Goal: Transaction & Acquisition: Purchase product/service

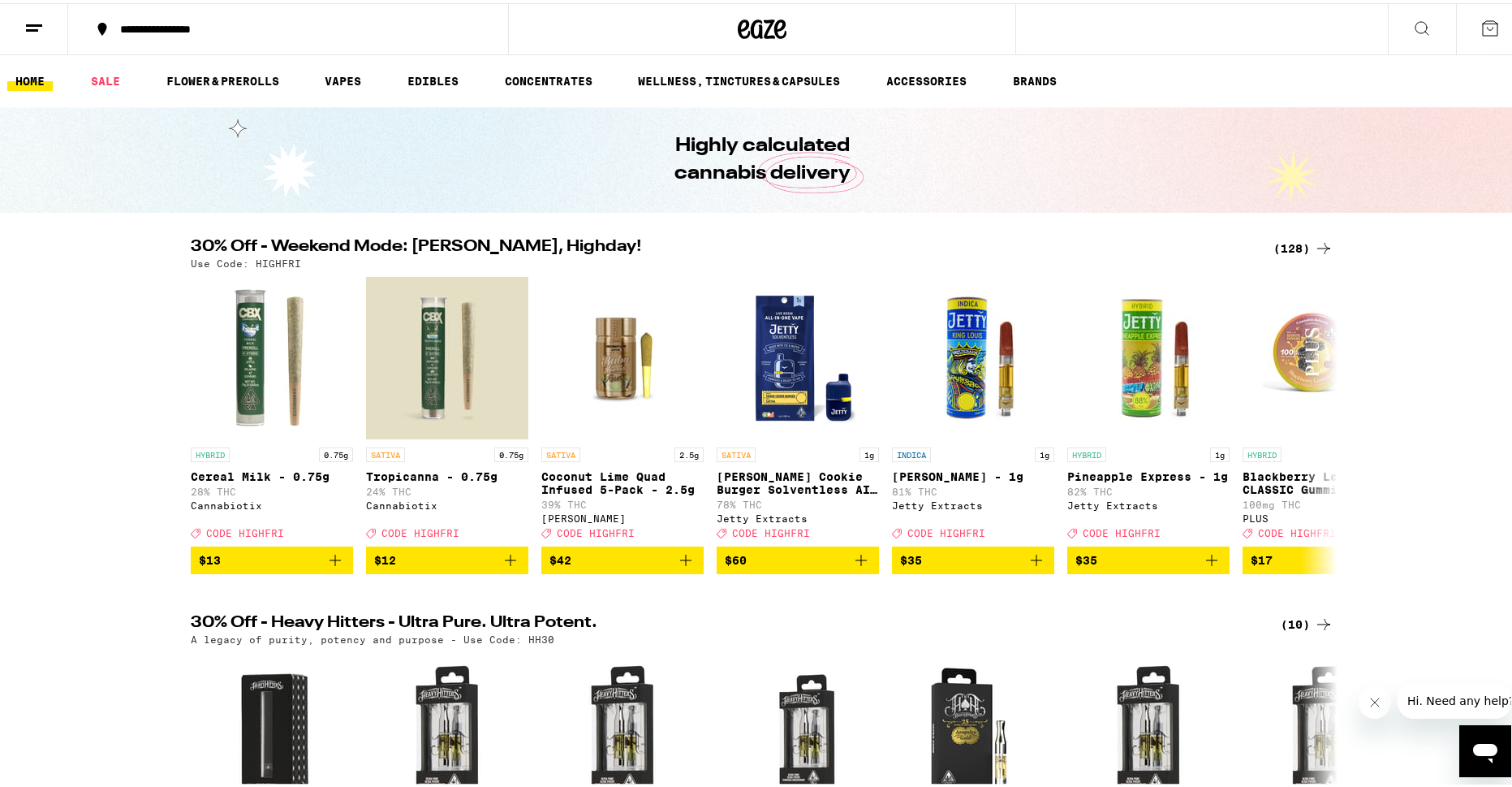
click at [1301, 247] on div "(128)" at bounding box center [1304, 244] width 60 height 19
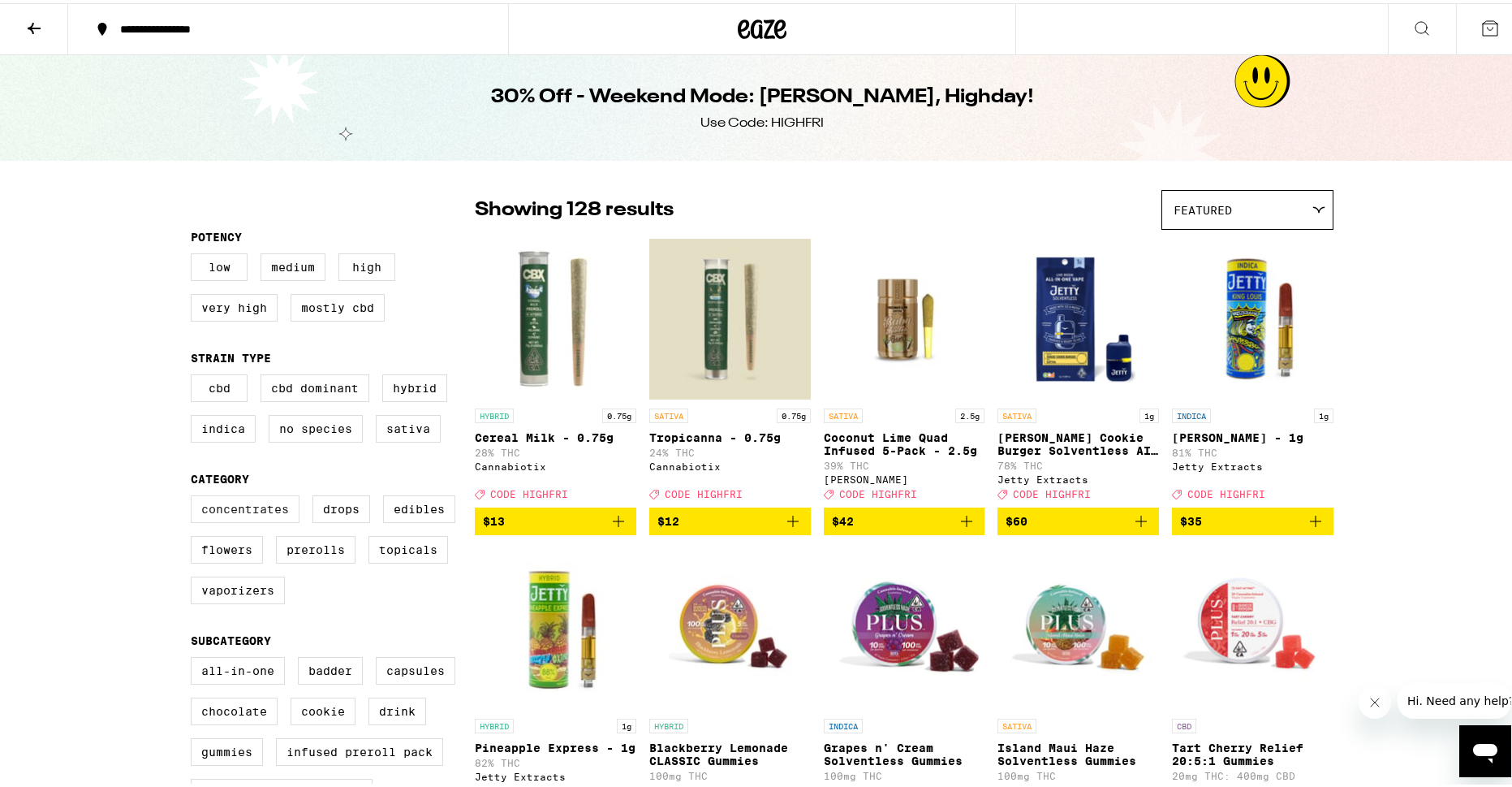
click at [264, 520] on label "Concentrates" at bounding box center [245, 505] width 109 height 27
click at [194, 495] on input "Concentrates" at bounding box center [194, 494] width 1 height 1
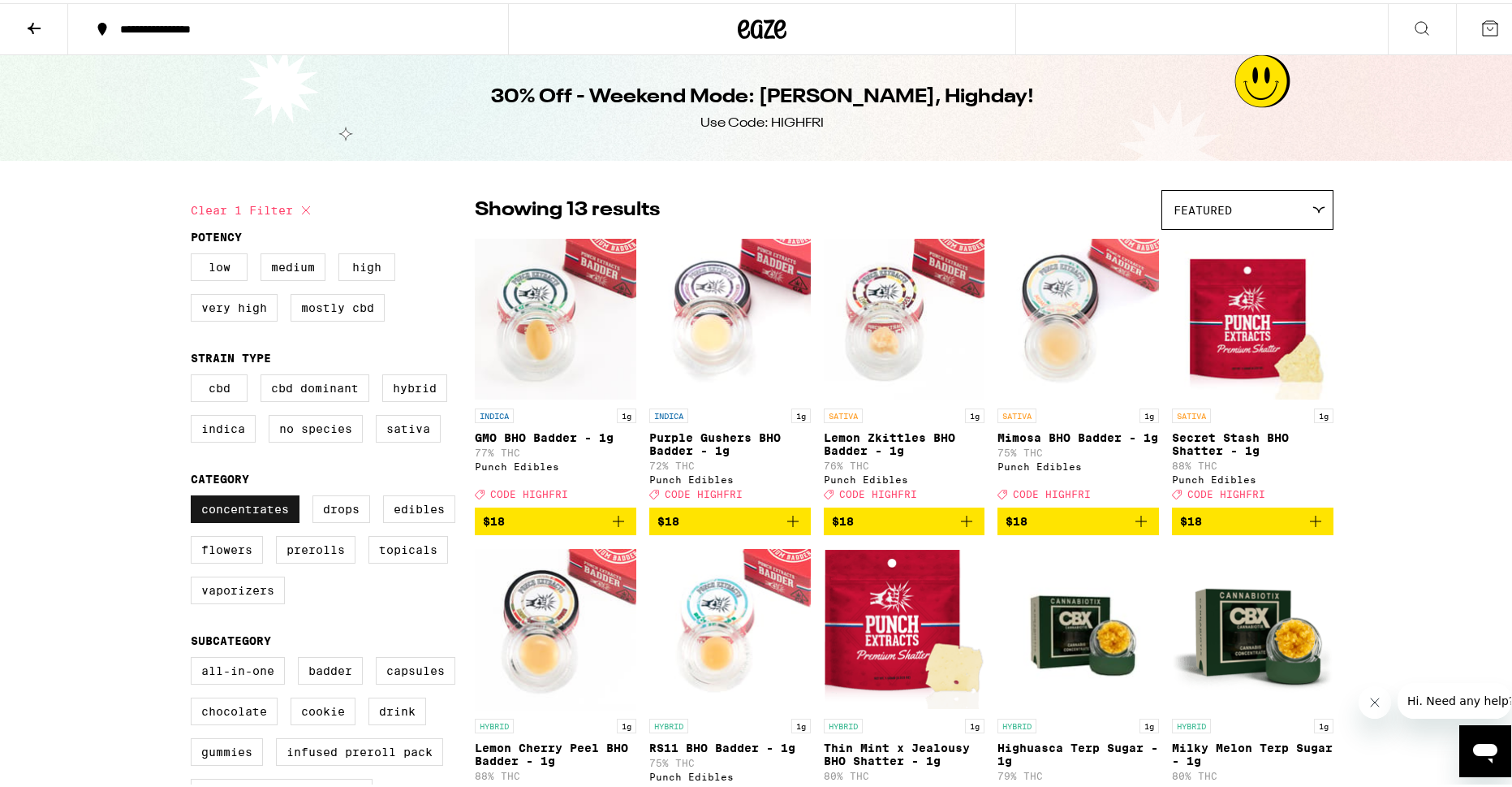
click at [264, 520] on label "Concentrates" at bounding box center [245, 505] width 109 height 27
click at [194, 495] on input "Concentrates" at bounding box center [194, 494] width 1 height 1
checkbox input "false"
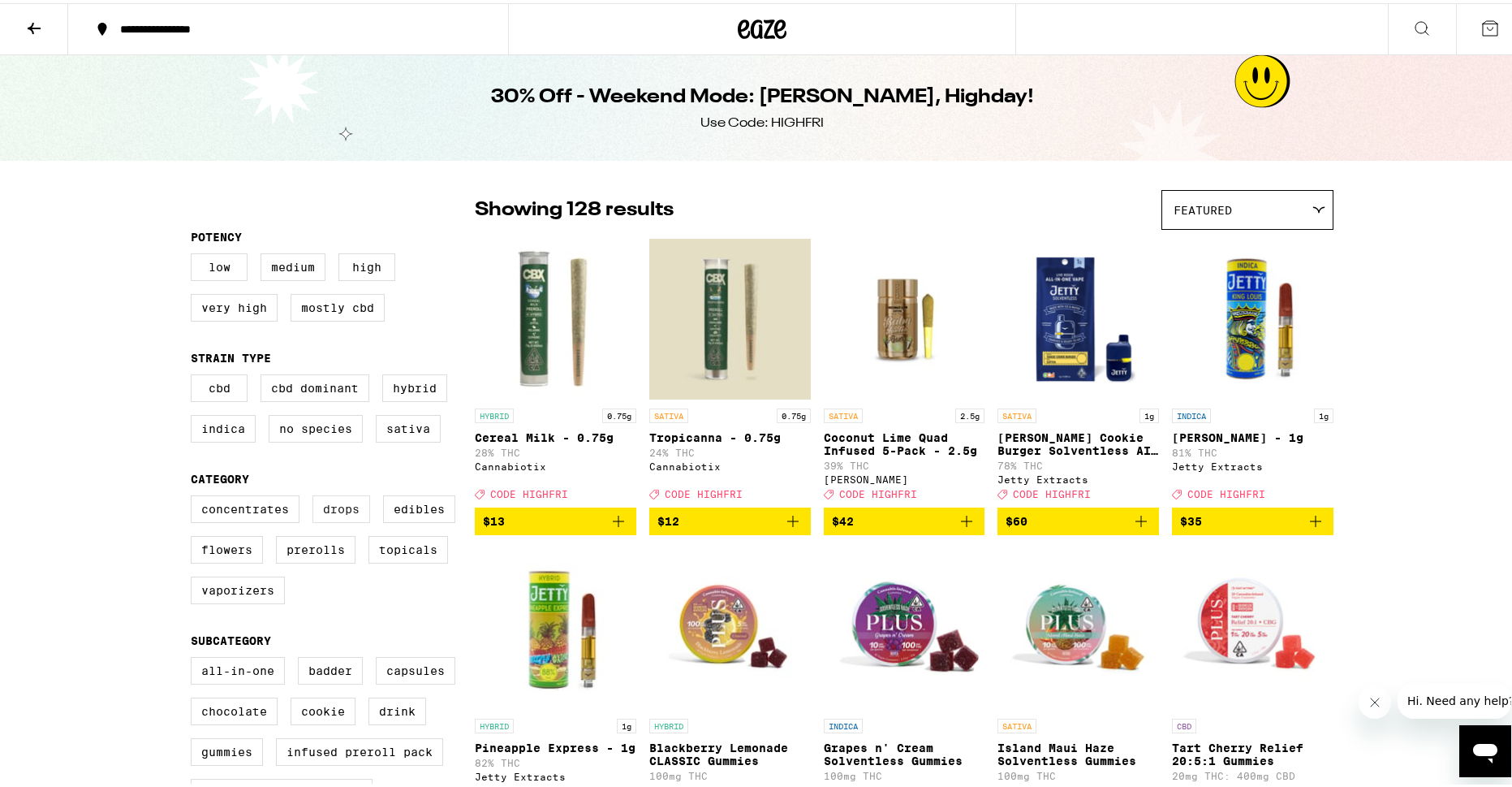
click at [335, 518] on label "Drops" at bounding box center [341, 505] width 57 height 27
click at [194, 495] on input "Drops" at bounding box center [194, 494] width 1 height 1
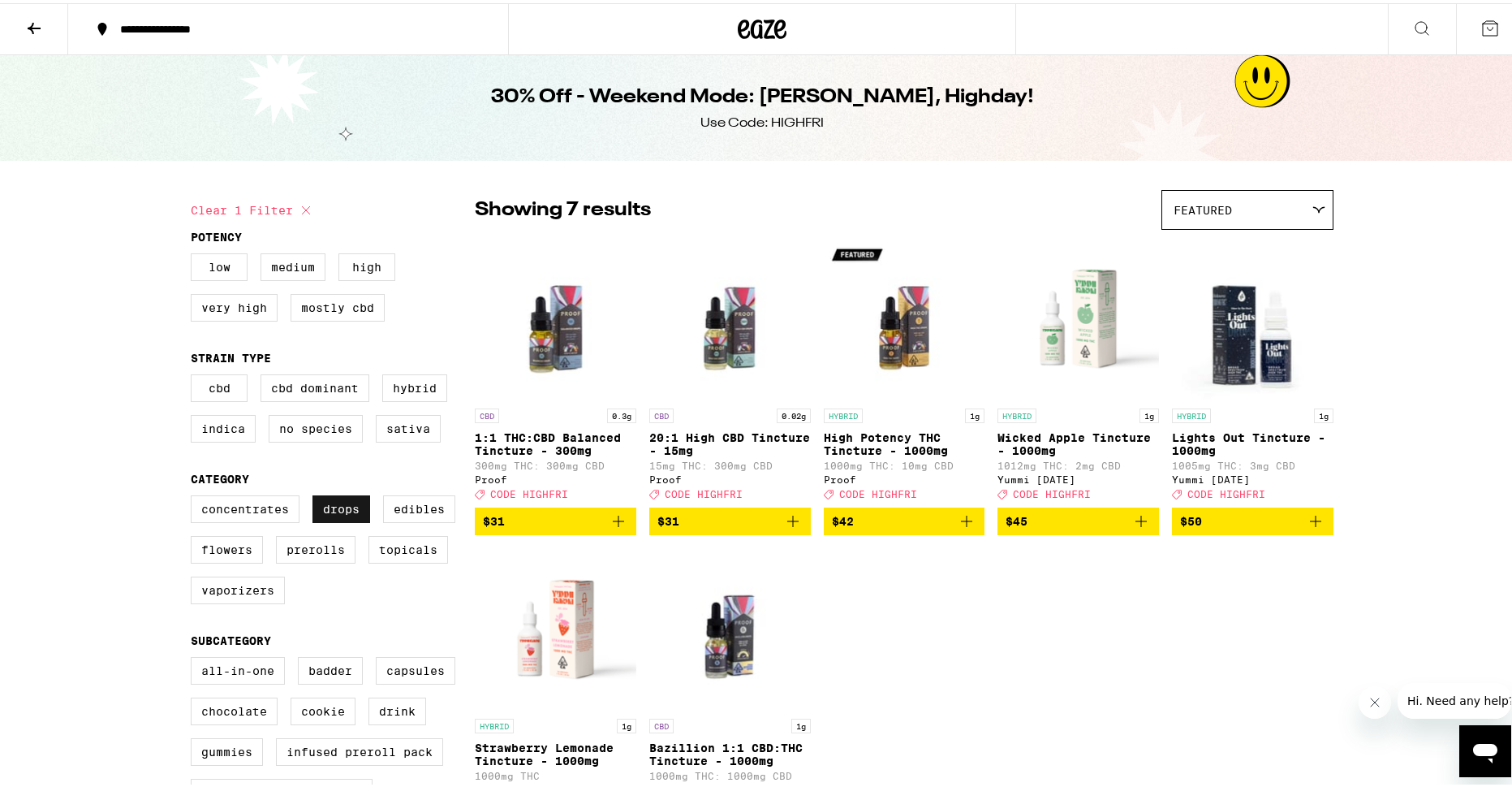
click at [325, 518] on label "Drops" at bounding box center [341, 505] width 57 height 27
click at [194, 495] on input "Drops" at bounding box center [194, 494] width 1 height 1
checkbox input "false"
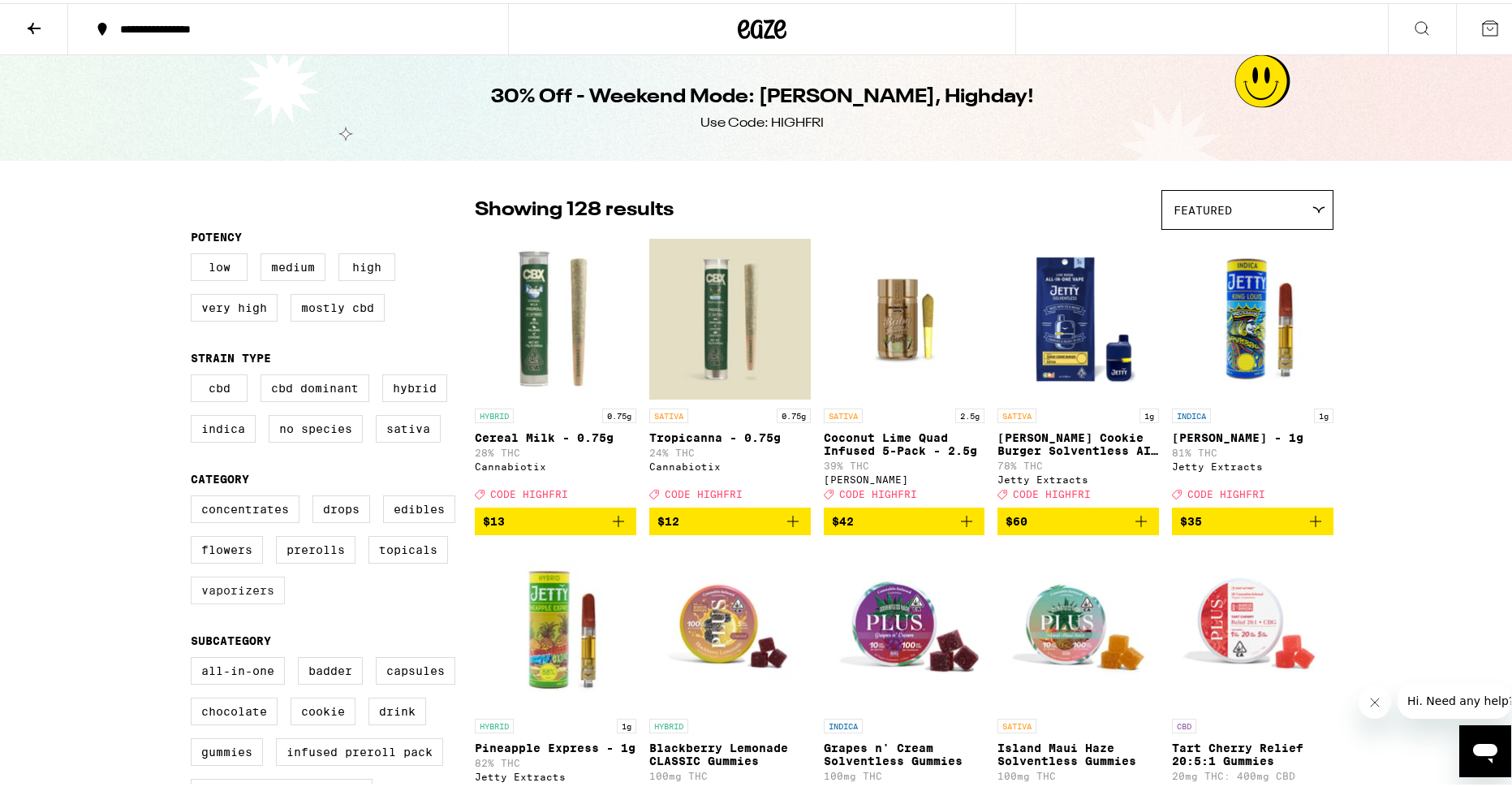
click at [240, 601] on label "Vaporizers" at bounding box center [238, 587] width 94 height 27
click at [194, 495] on input "Vaporizers" at bounding box center [194, 494] width 1 height 1
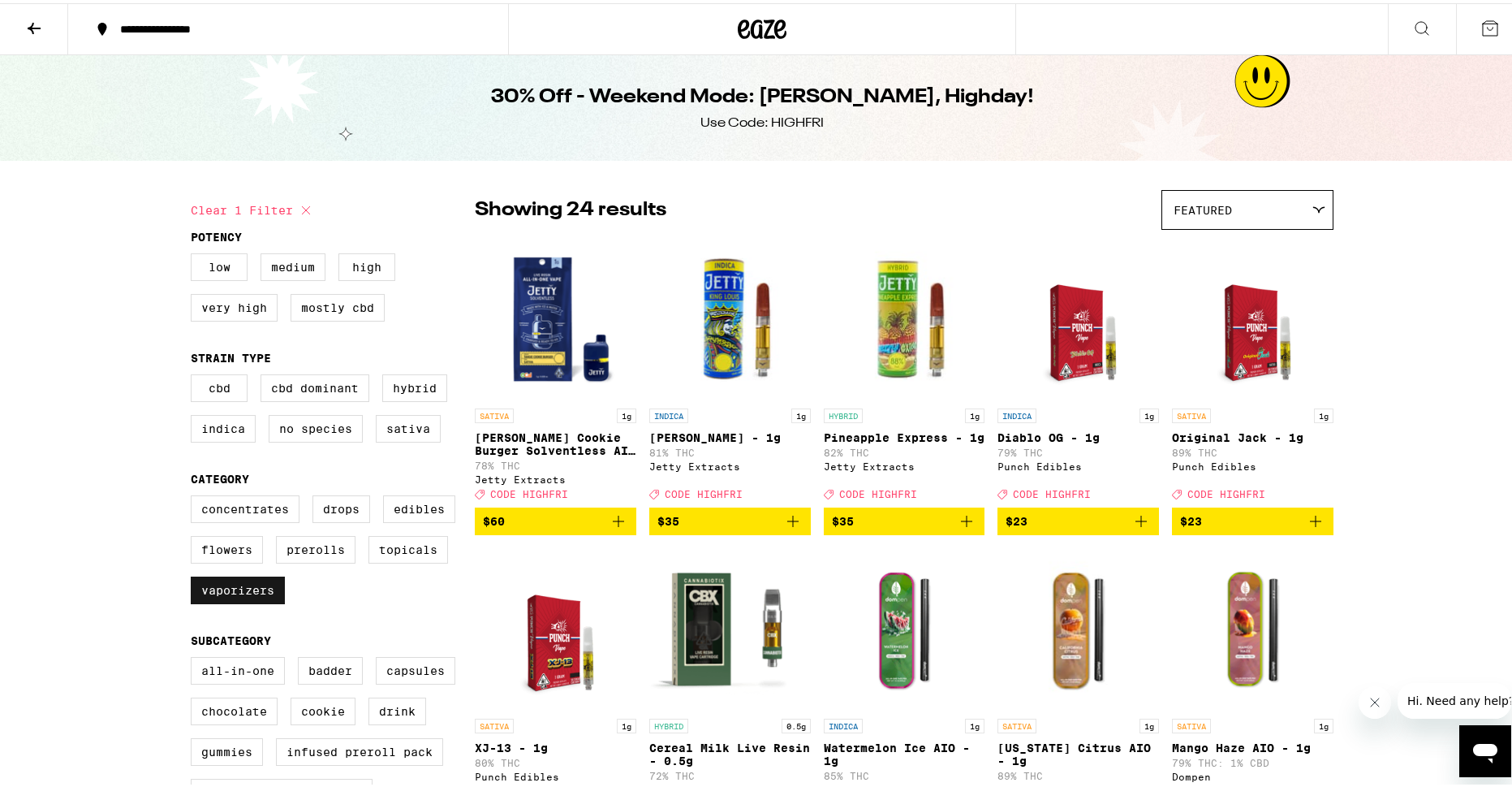
click at [242, 601] on label "Vaporizers" at bounding box center [238, 587] width 94 height 27
click at [194, 495] on input "Vaporizers" at bounding box center [194, 494] width 1 height 1
checkbox input "false"
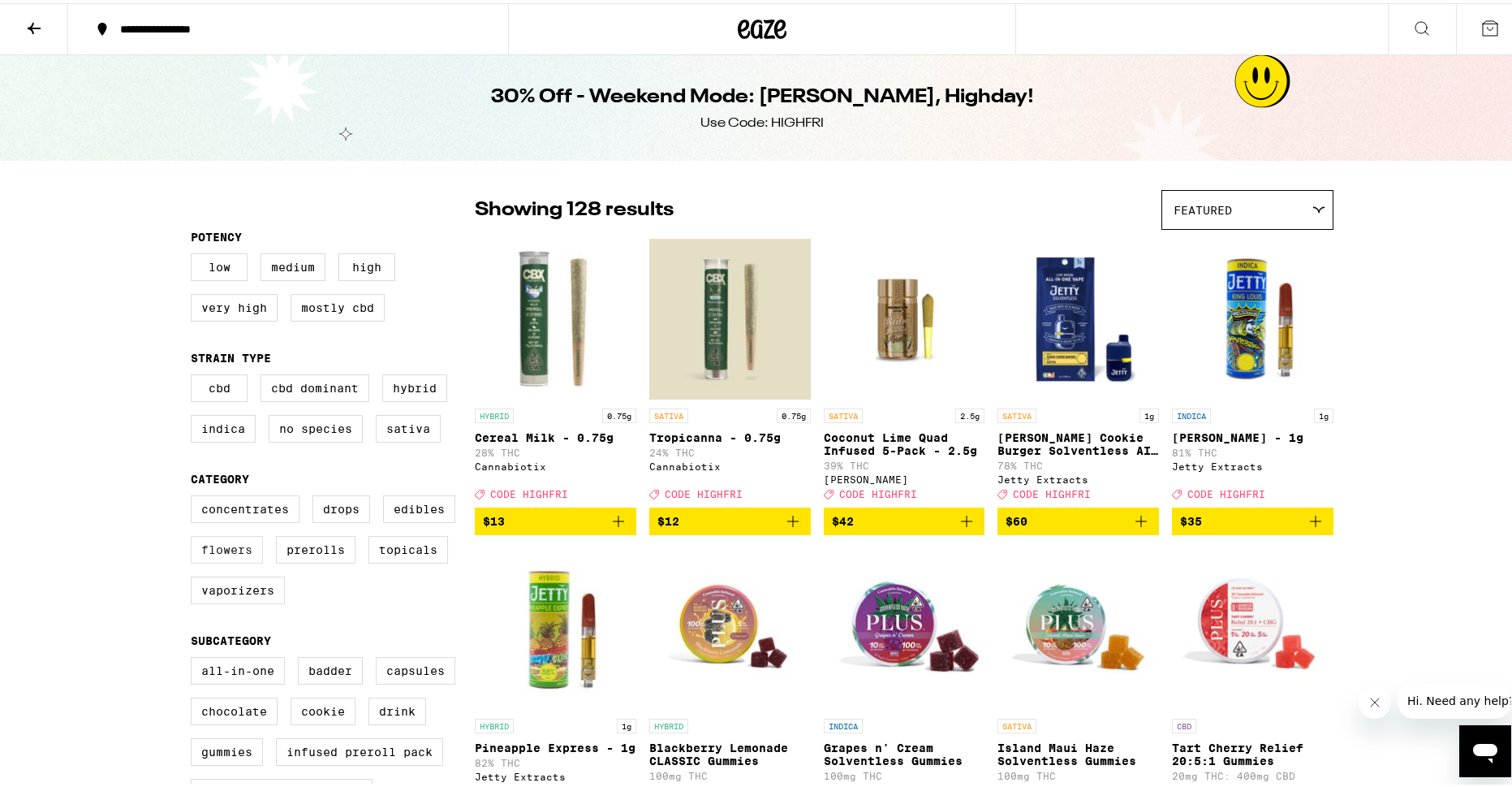
click at [241, 560] on label "Flowers" at bounding box center [227, 546] width 73 height 27
click at [194, 495] on input "Flowers" at bounding box center [194, 494] width 1 height 1
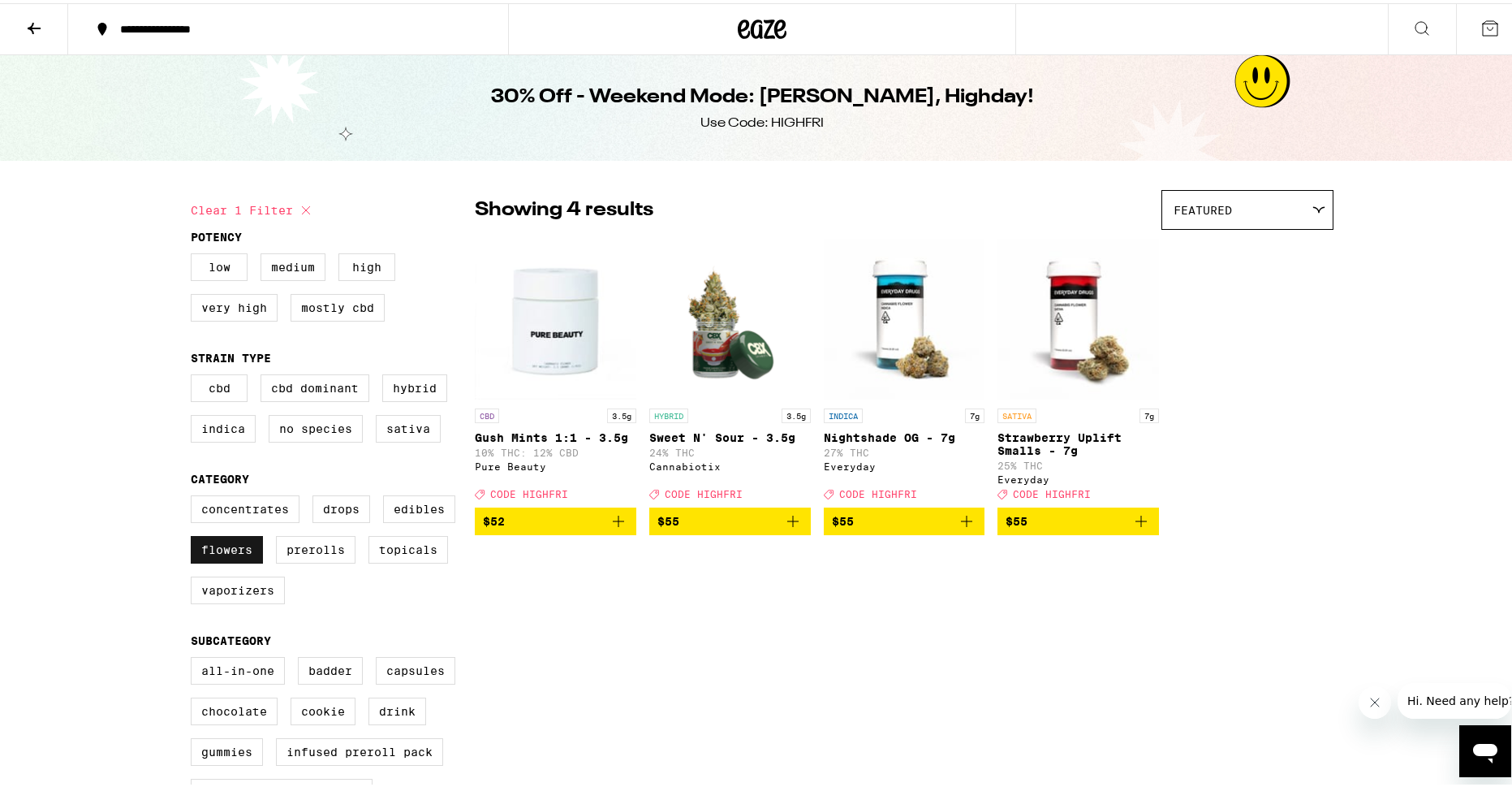
click at [241, 560] on label "Flowers" at bounding box center [227, 546] width 73 height 27
click at [194, 495] on input "Flowers" at bounding box center [194, 494] width 1 height 1
checkbox input "false"
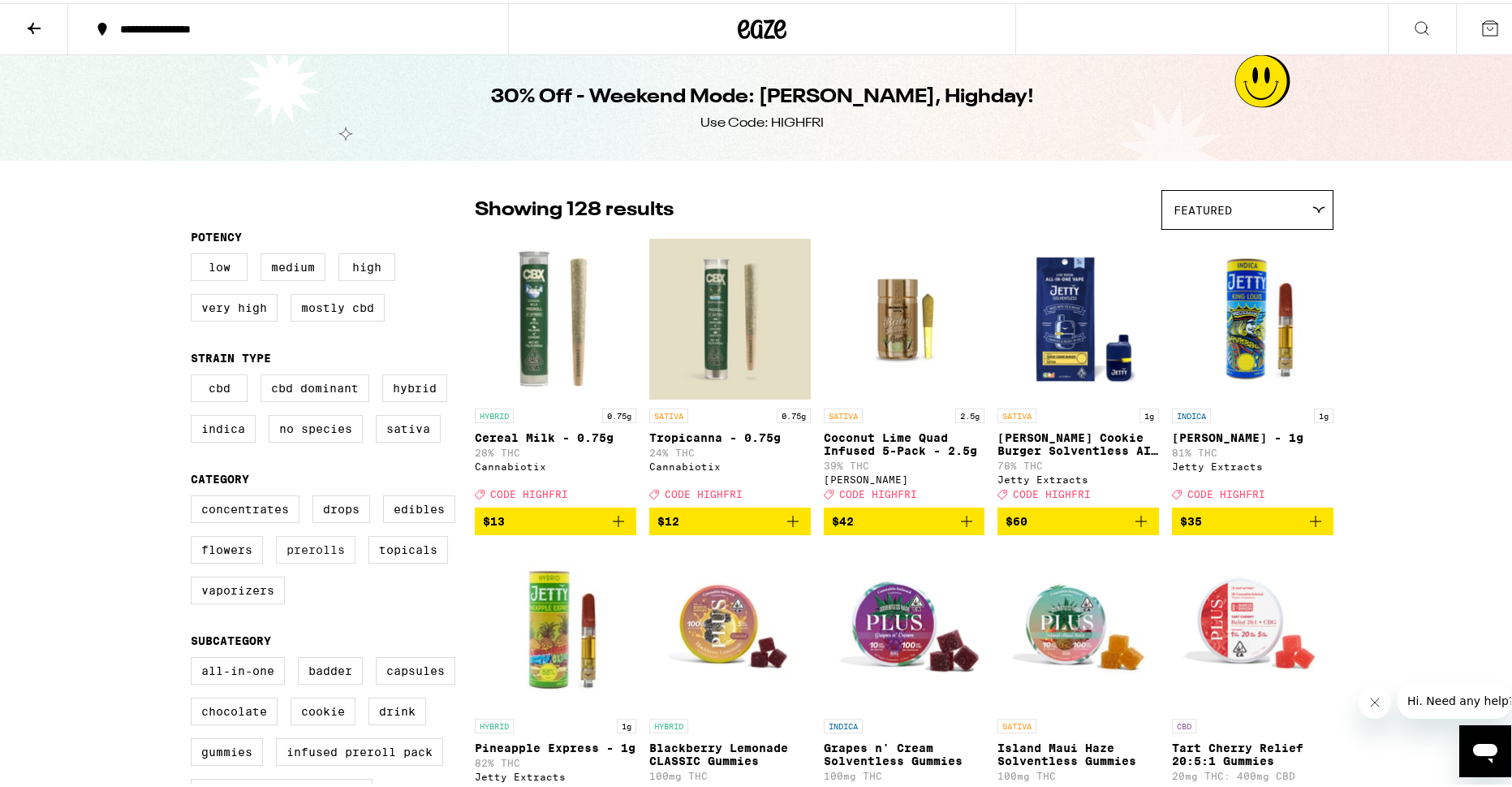
click at [325, 560] on label "Prerolls" at bounding box center [316, 546] width 80 height 27
click at [194, 495] on input "Prerolls" at bounding box center [194, 494] width 1 height 1
checkbox input "true"
